Goal: Check status: Check status

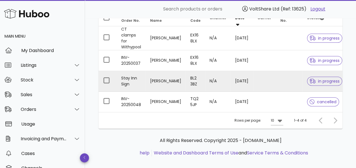
scroll to position [83, 0]
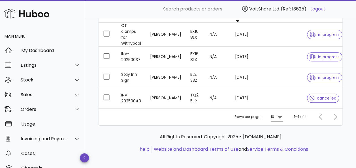
click at [336, 114] on div at bounding box center [334, 117] width 12 height 10
click at [280, 116] on icon at bounding box center [279, 117] width 4 height 3
click at [278, 129] on div "25" at bounding box center [279, 132] width 6 height 12
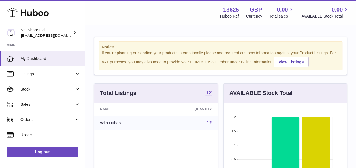
scroll to position [88, 123]
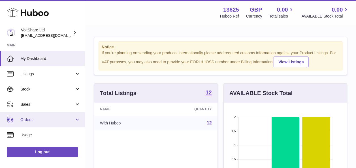
click at [38, 117] on span "Orders" at bounding box center [47, 119] width 54 height 5
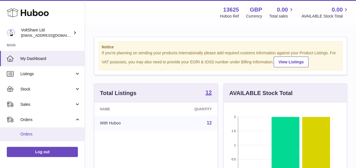
click at [34, 131] on link "Orders" at bounding box center [42, 134] width 85 height 14
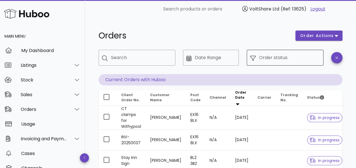
click at [277, 59] on input "Order status" at bounding box center [289, 57] width 61 height 9
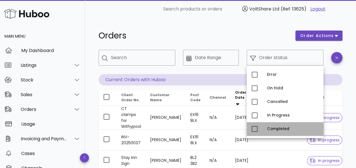
click at [276, 129] on div "Completed" at bounding box center [293, 129] width 52 height 5
type input "**********"
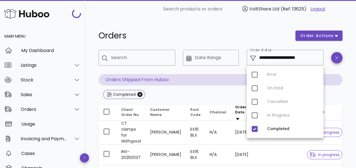
click at [251, 26] on div "**********" at bounding box center [220, 143] width 271 height 251
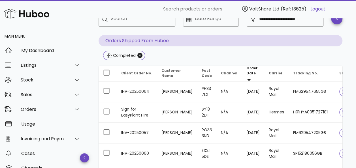
scroll to position [57, 0]
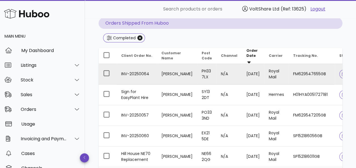
click at [310, 72] on td "FM629547655GB" at bounding box center [311, 74] width 46 height 21
